Goal: Information Seeking & Learning: Learn about a topic

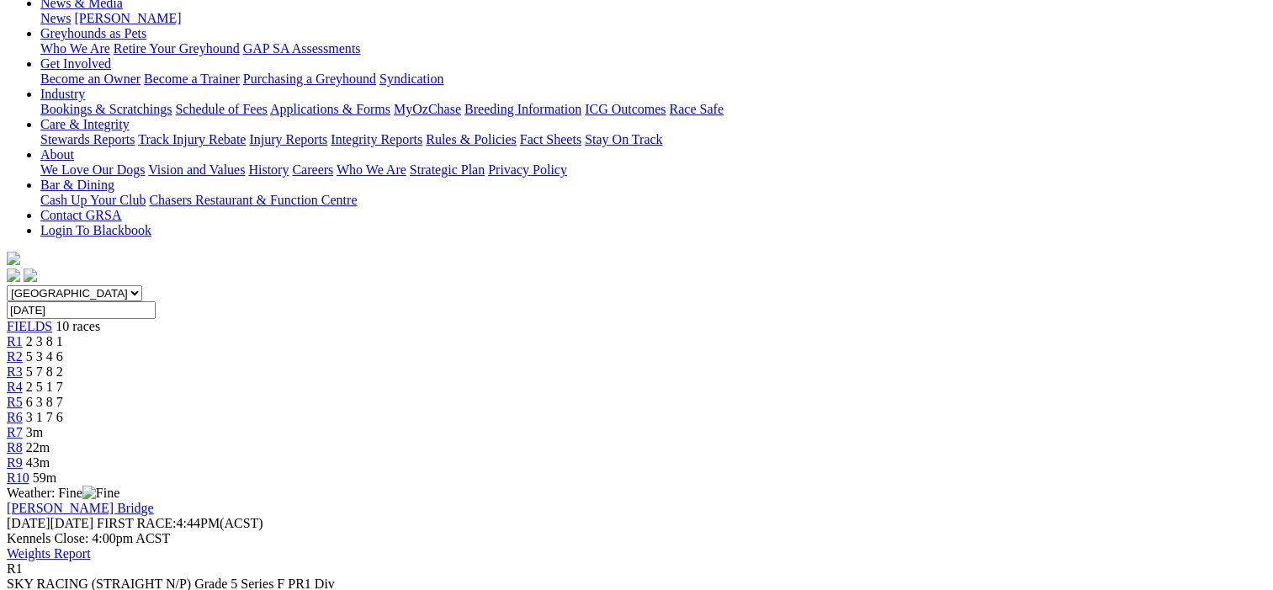
scroll to position [252, 0]
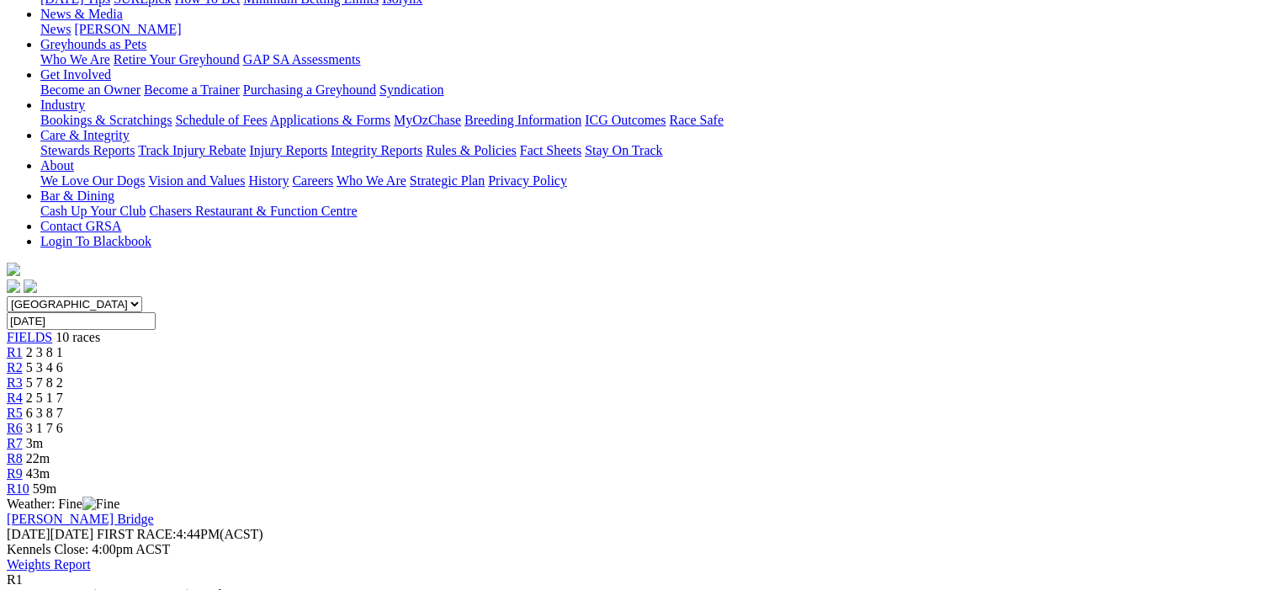
click at [23, 360] on span "R2" at bounding box center [15, 367] width 16 height 14
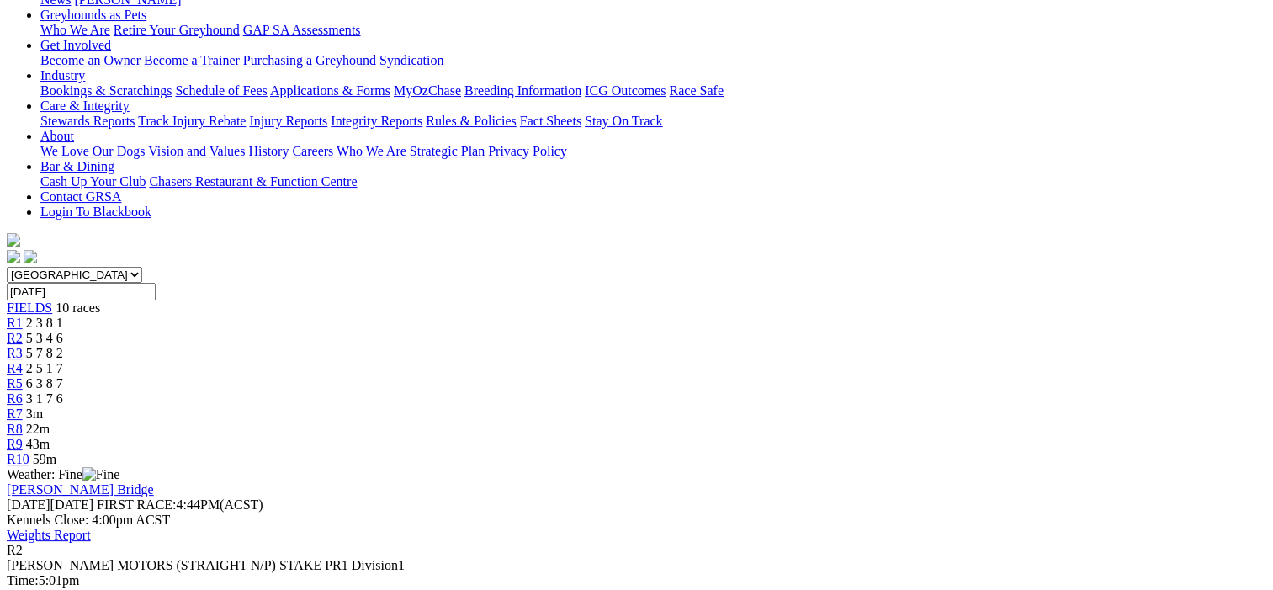
scroll to position [252, 0]
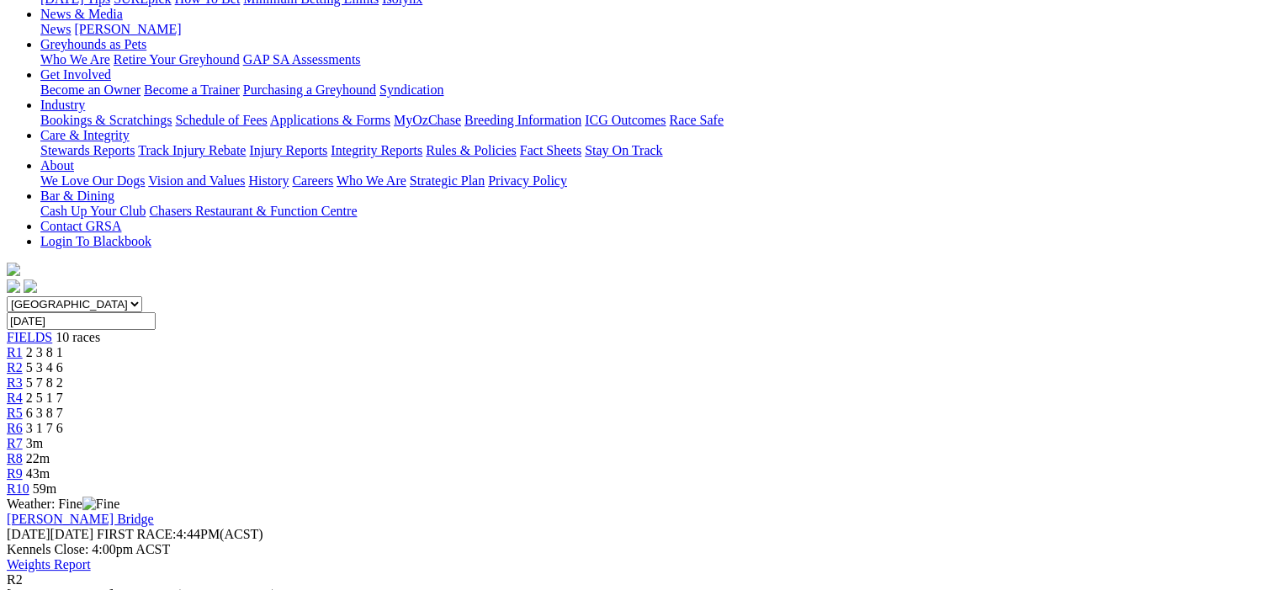
click at [23, 375] on span "R3" at bounding box center [15, 382] width 16 height 14
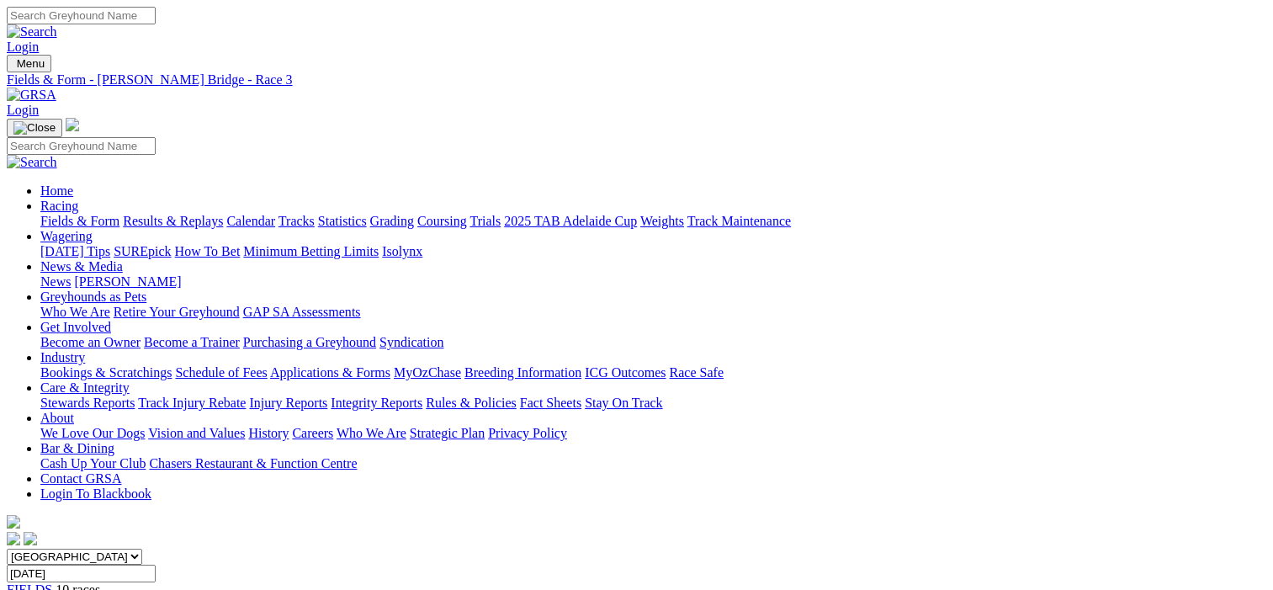
scroll to position [336, 0]
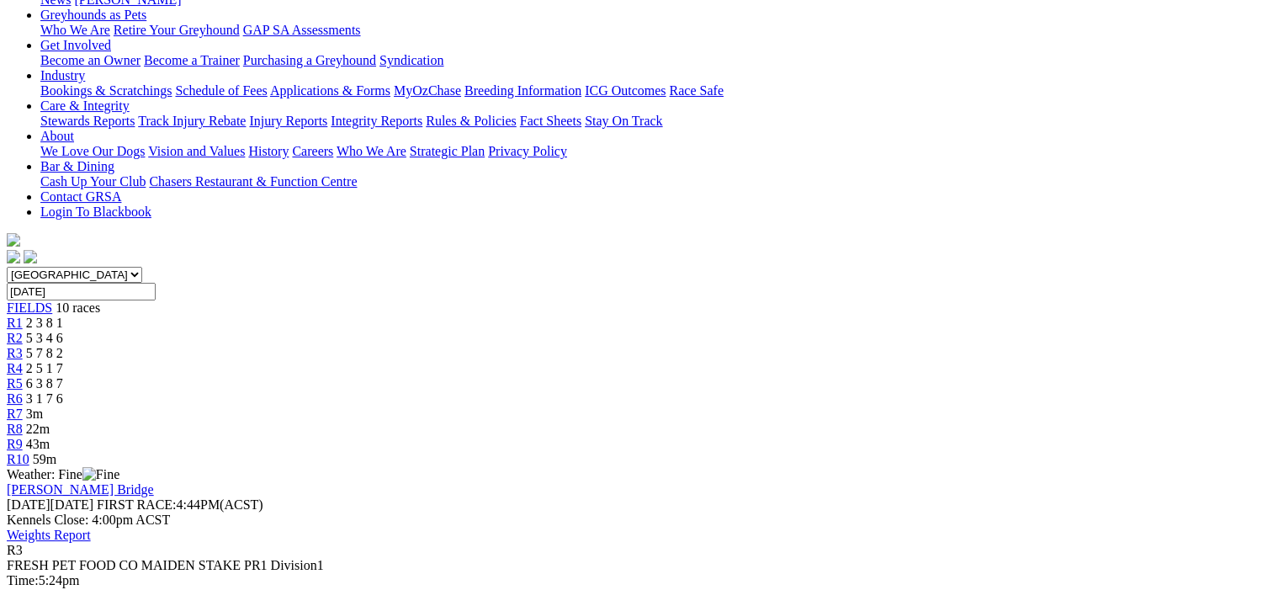
scroll to position [84, 0]
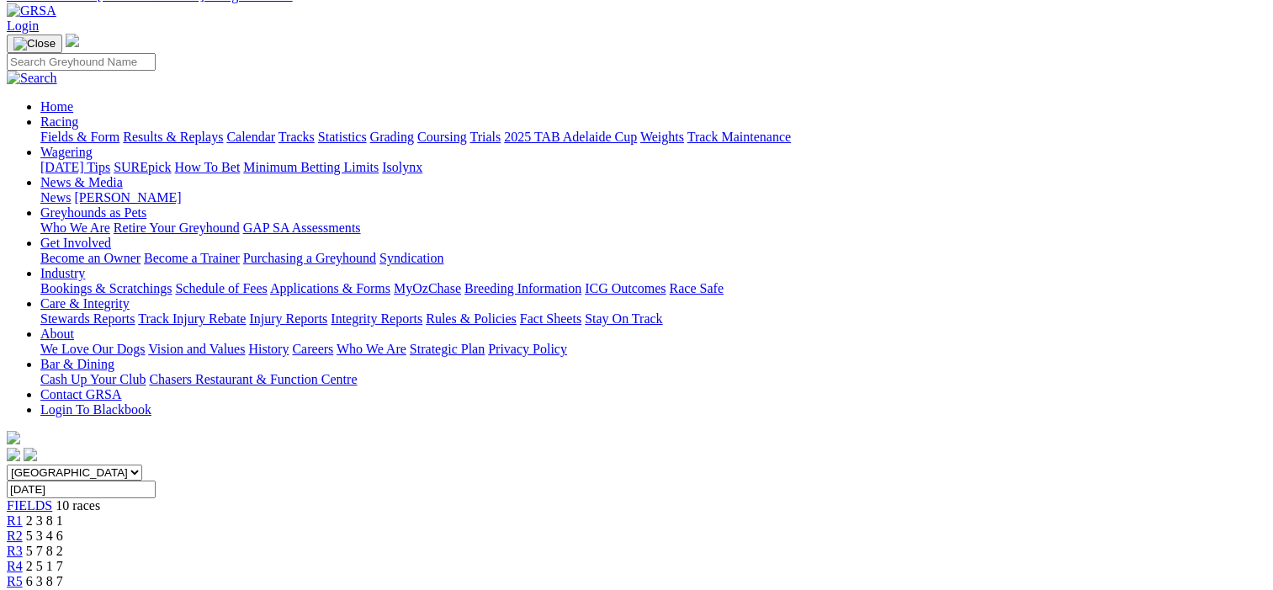
click at [23, 558] on span "R4" at bounding box center [15, 565] width 16 height 14
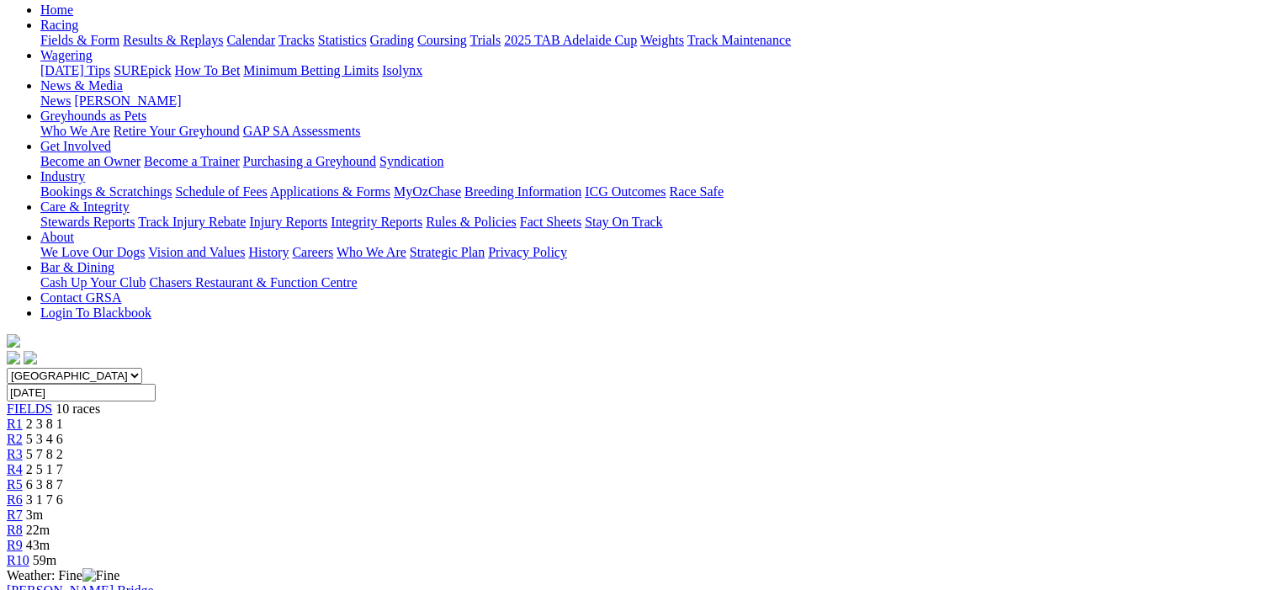
scroll to position [168, 0]
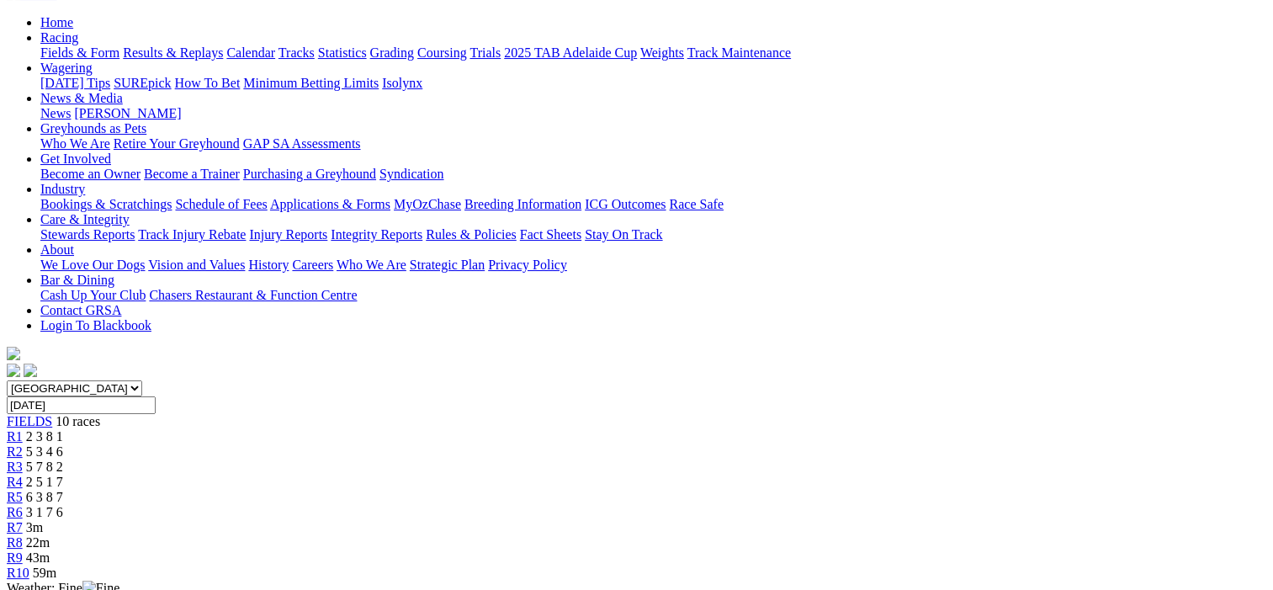
click at [23, 490] on span "R5" at bounding box center [15, 497] width 16 height 14
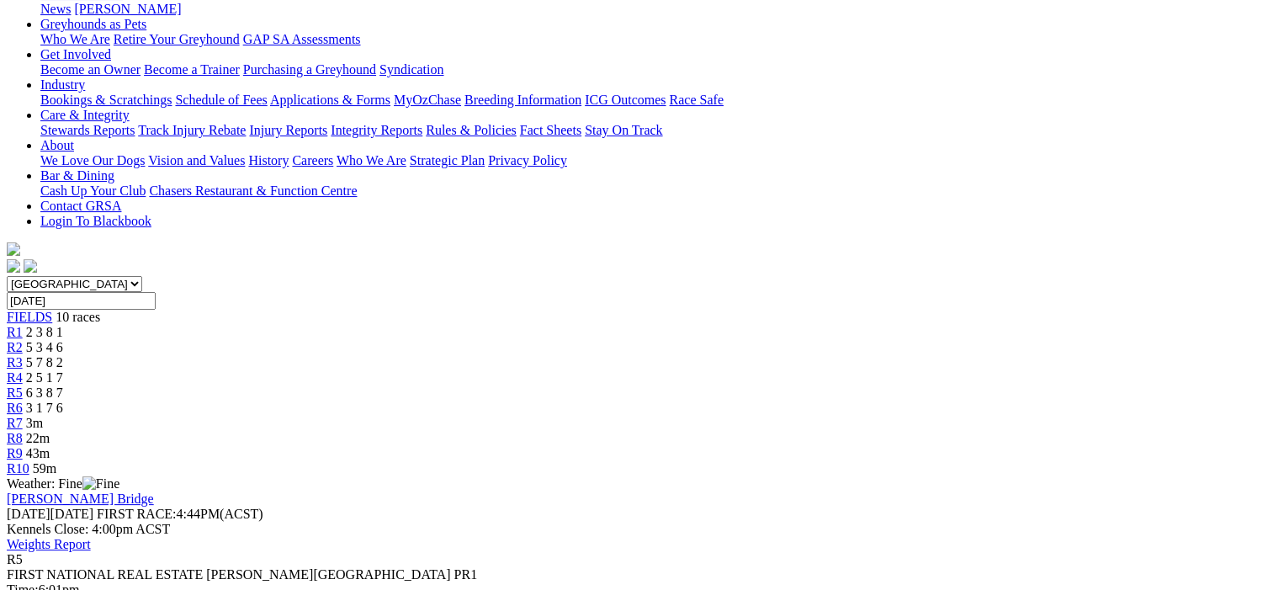
scroll to position [252, 0]
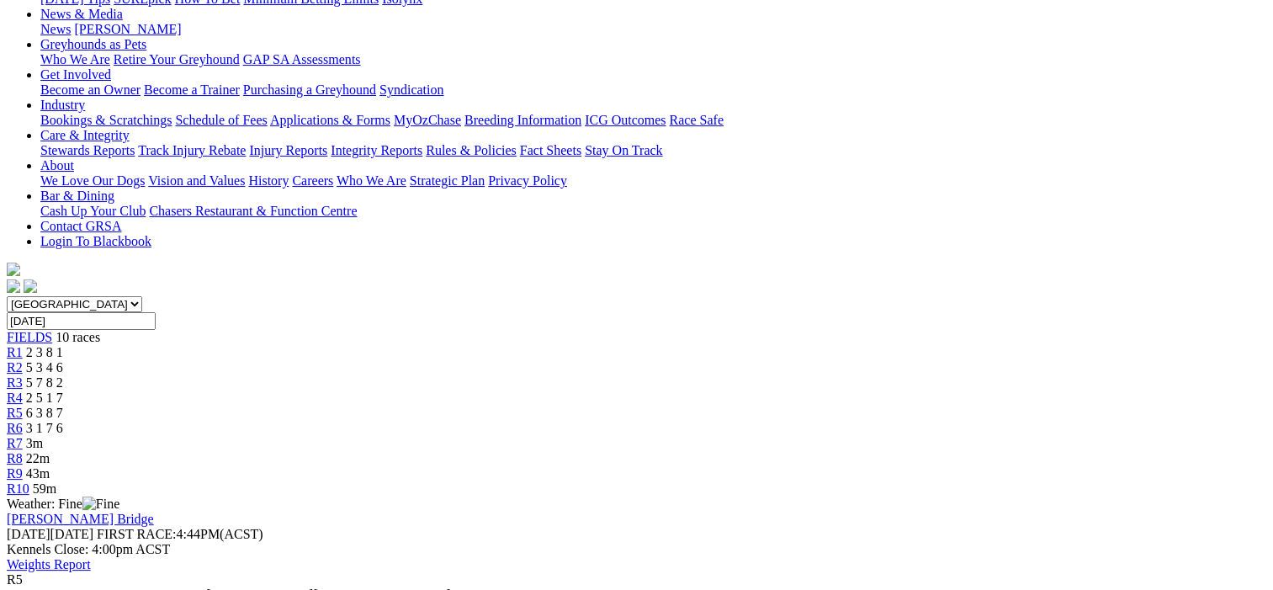
click at [23, 421] on span "R6" at bounding box center [15, 428] width 16 height 14
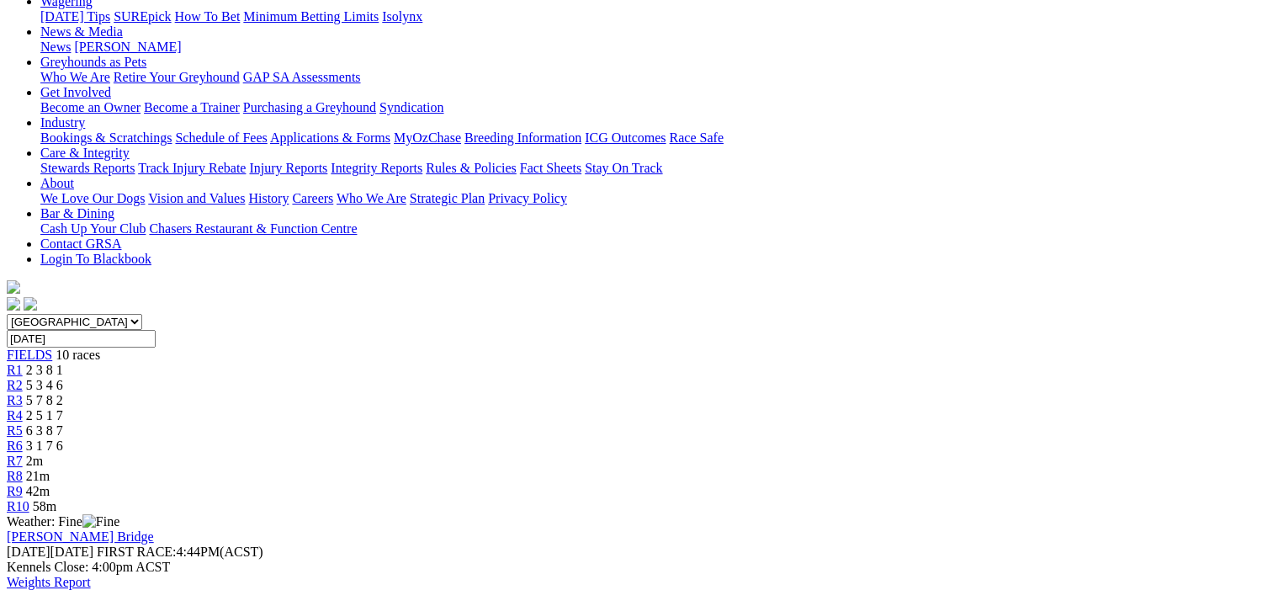
scroll to position [84, 0]
